Goal: Find specific page/section: Find specific page/section

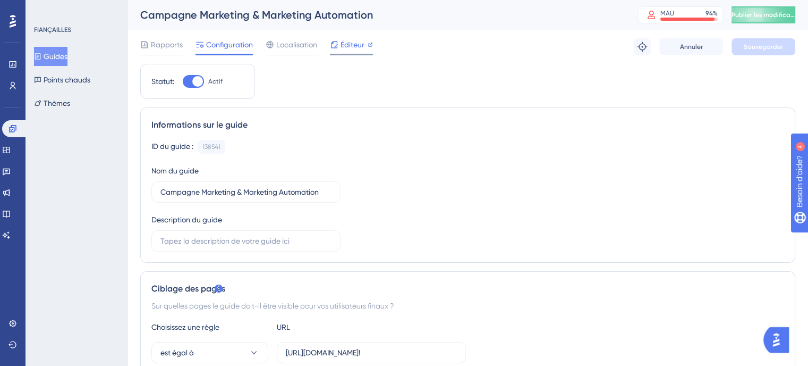
click at [331, 48] on icon at bounding box center [334, 44] width 9 height 9
